Goal: Communication & Community: Ask a question

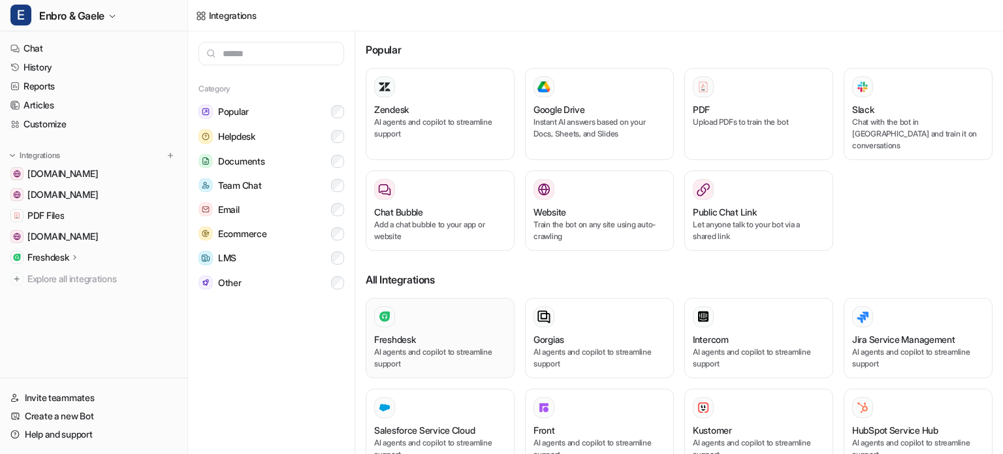
drag, startPoint x: 239, startPoint y: 387, endPoint x: 470, endPoint y: 328, distance: 238.1
click at [240, 387] on div "Category Popular Helpdesk Documents Team Chat Email Ecommerce LMS Other" at bounding box center [271, 242] width 167 height 423
click at [75, 437] on link "Help and support" at bounding box center [93, 434] width 177 height 18
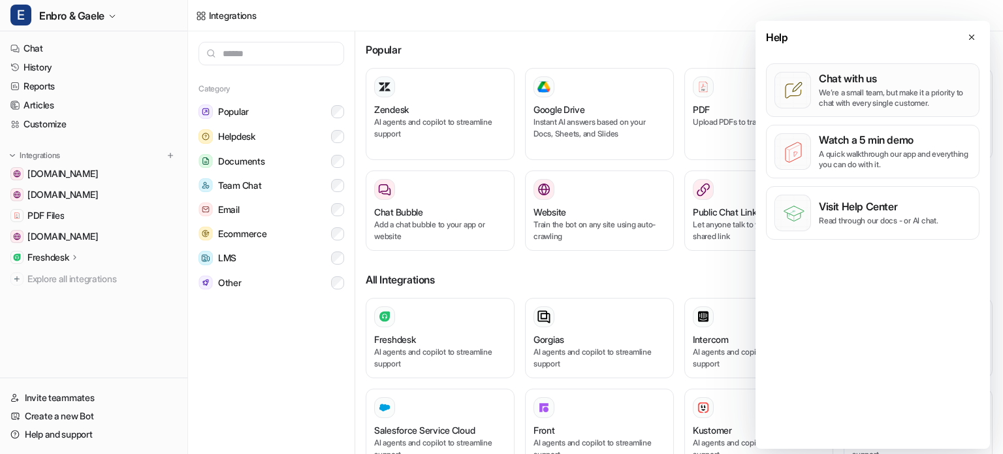
click at [854, 93] on p "We’re a small team, but make it a priority to chat with every single customer." at bounding box center [895, 98] width 152 height 21
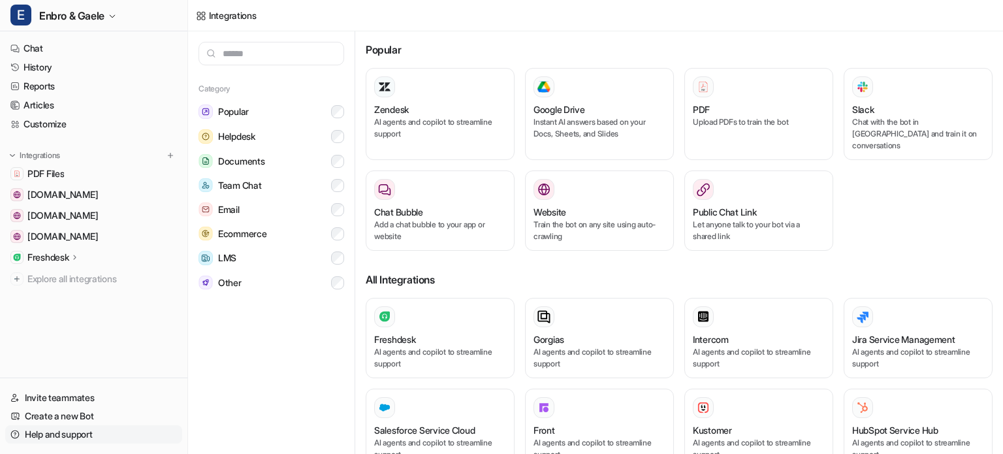
click at [87, 436] on link "Help and support" at bounding box center [93, 434] width 177 height 18
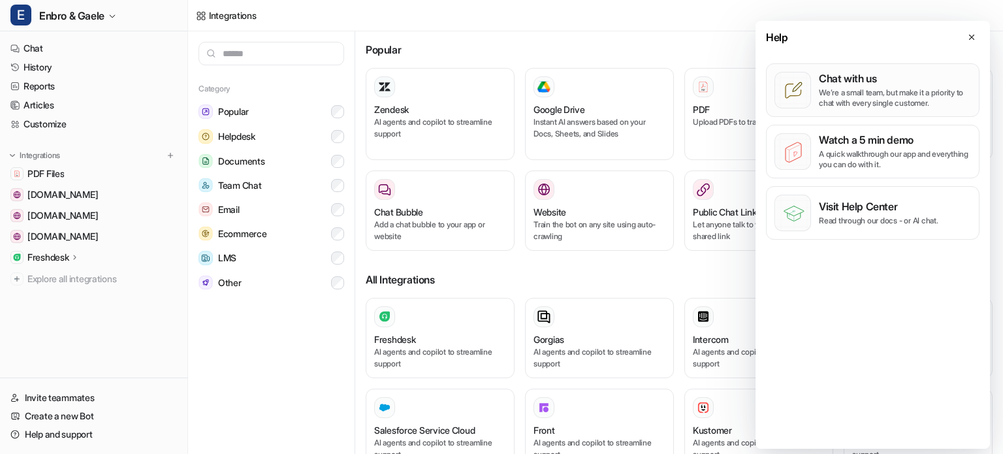
click at [861, 95] on p "We’re a small team, but make it a priority to chat with every single customer." at bounding box center [895, 98] width 152 height 21
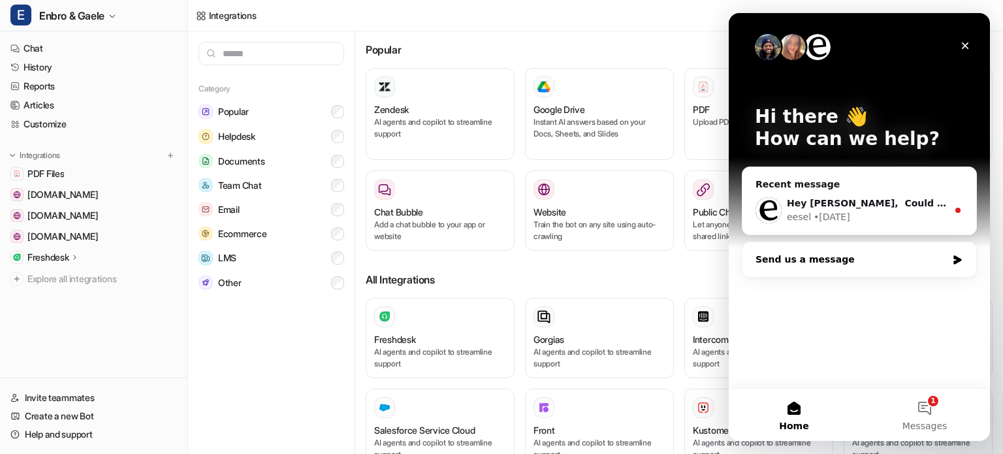
click at [839, 270] on div "Send us a message" at bounding box center [860, 259] width 234 height 35
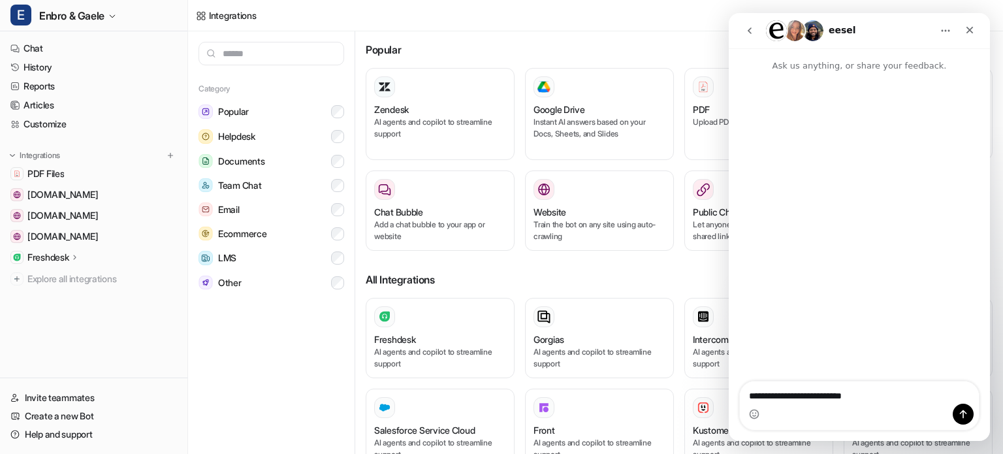
type textarea "**********"
